Goal: Go to known website: Access a specific website the user already knows

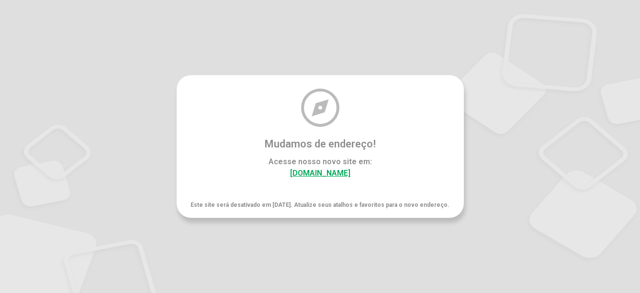
click at [325, 178] on link "[DOMAIN_NAME]" at bounding box center [320, 173] width 60 height 9
